Goal: Task Accomplishment & Management: Use online tool/utility

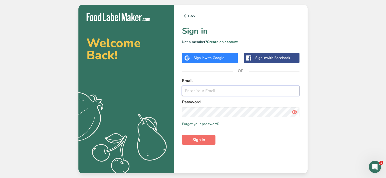
type input "[PERSON_NAME][EMAIL_ADDRESS][DOMAIN_NAME]"
click at [196, 139] on span "Sign in" at bounding box center [198, 140] width 13 height 6
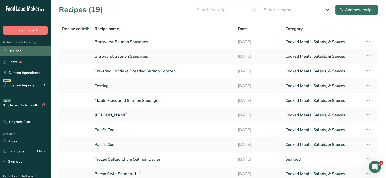
click at [21, 52] on link "Recipes" at bounding box center [25, 51] width 51 height 10
click at [131, 72] on link "Pre-fried Conflake Breaded Shrimp Popcorn" at bounding box center [163, 71] width 137 height 11
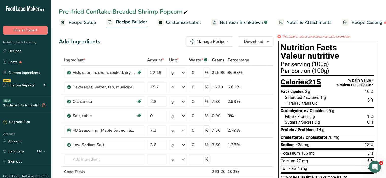
click at [187, 21] on span "Customize Label" at bounding box center [183, 22] width 35 height 7
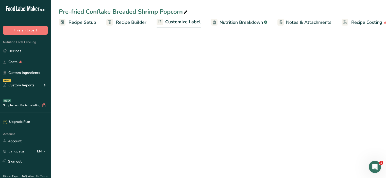
scroll to position [0, 9]
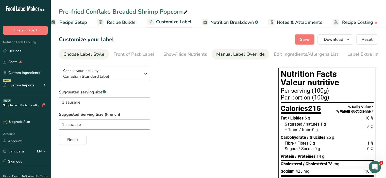
click at [230, 55] on div "Manual Label Override" at bounding box center [240, 54] width 48 height 7
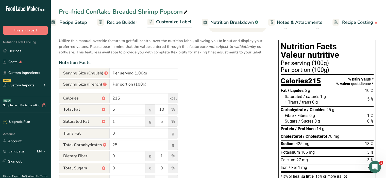
scroll to position [0, 0]
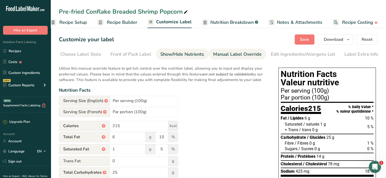
click at [174, 55] on div "Show/Hide Nutrients" at bounding box center [182, 54] width 44 height 7
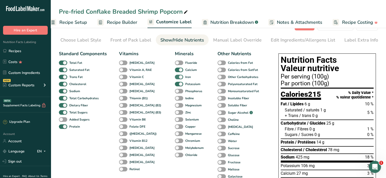
scroll to position [25, 0]
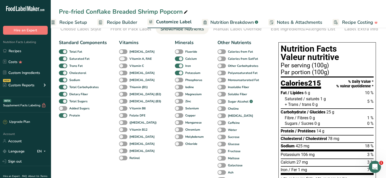
click at [124, 60] on span at bounding box center [123, 59] width 8 height 5
click at [122, 60] on input "Vitamin A, RAE" at bounding box center [120, 58] width 3 height 3
checkbox input "true"
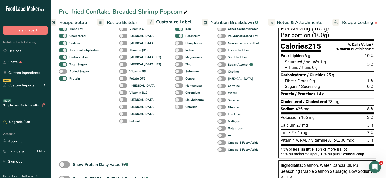
scroll to position [51, 0]
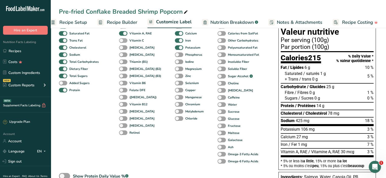
click at [133, 43] on b "Vitamin C" at bounding box center [136, 40] width 14 height 5
click at [122, 42] on input "Vitamin C" at bounding box center [120, 40] width 3 height 3
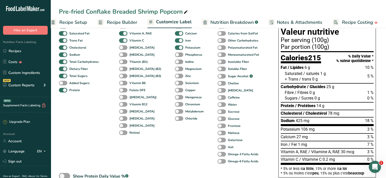
click at [124, 42] on span at bounding box center [123, 40] width 8 height 5
click at [122, 42] on input "Vitamin C" at bounding box center [120, 40] width 3 height 3
checkbox input "false"
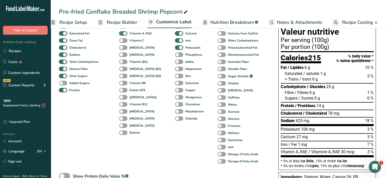
click at [124, 35] on span at bounding box center [123, 33] width 8 height 5
click at [122, 35] on input "Vitamin A, RAE" at bounding box center [120, 33] width 3 height 3
checkbox input "false"
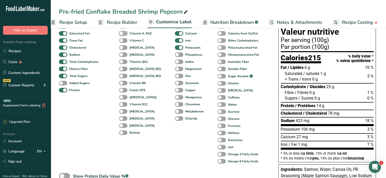
scroll to position [0, 0]
